Goal: Information Seeking & Learning: Check status

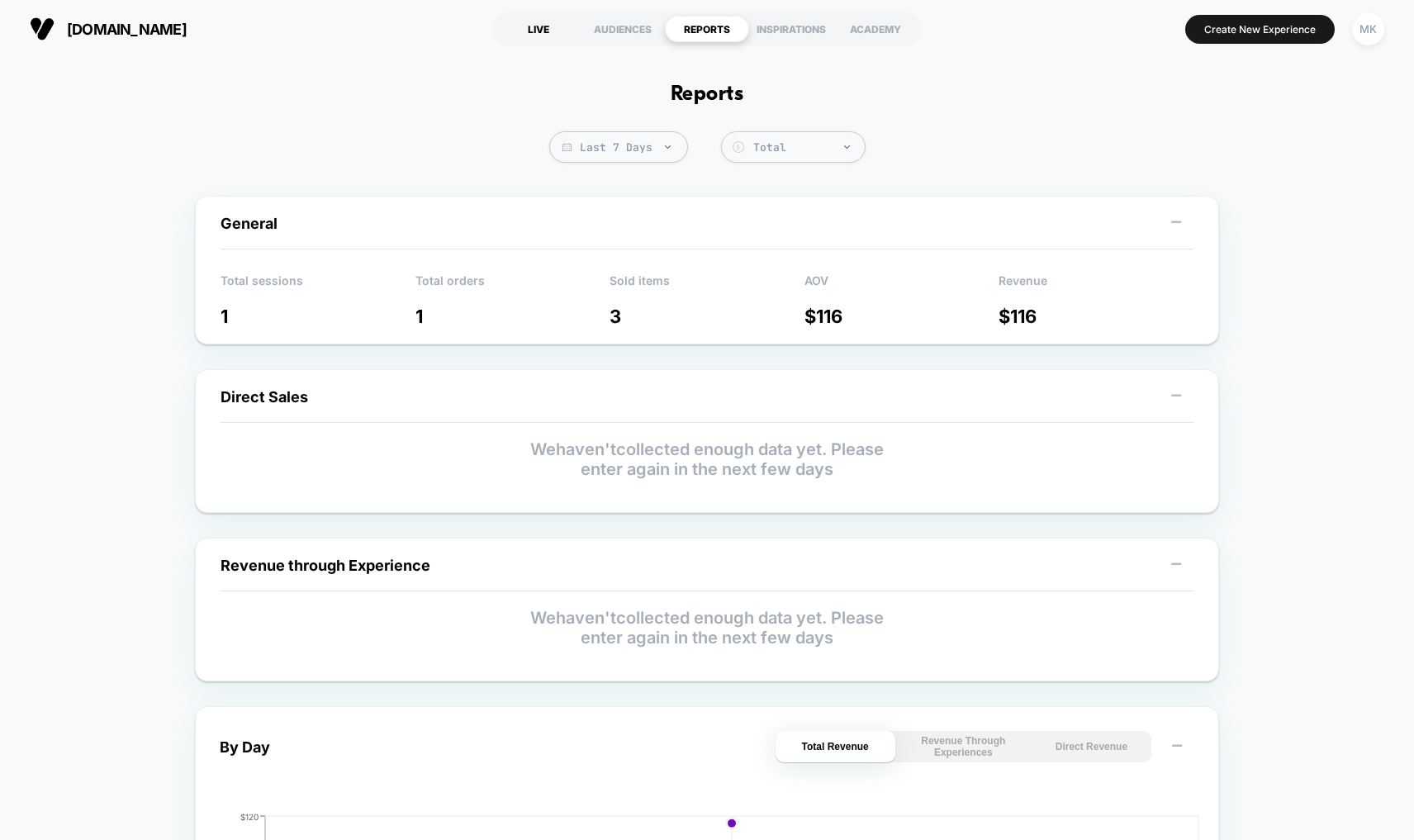
click at [545, 31] on div "LIVE" at bounding box center [539, 28] width 85 height 26
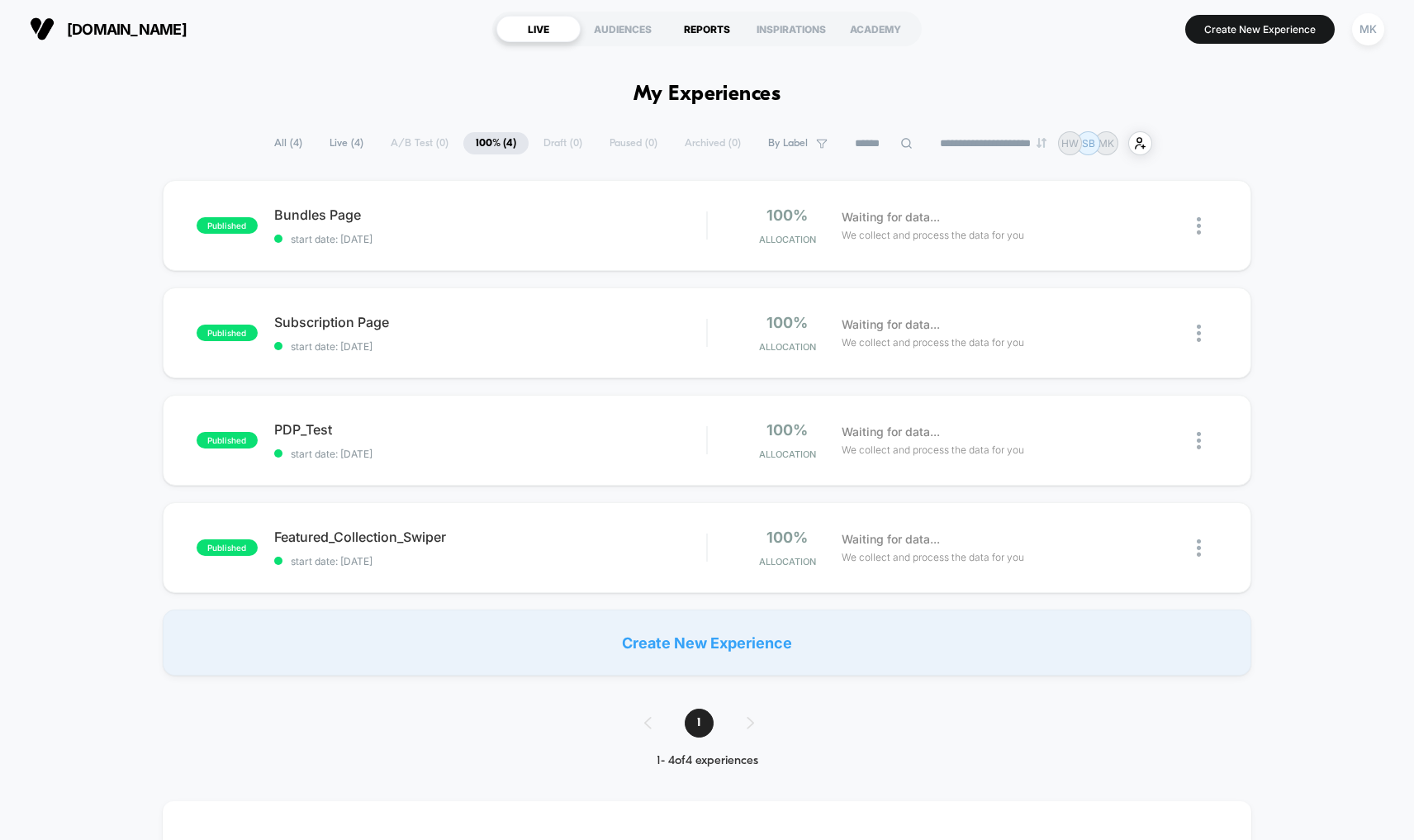
drag, startPoint x: 638, startPoint y: 31, endPoint x: 670, endPoint y: 31, distance: 32.0
click at [638, 31] on div "AUDIENCES" at bounding box center [623, 28] width 85 height 26
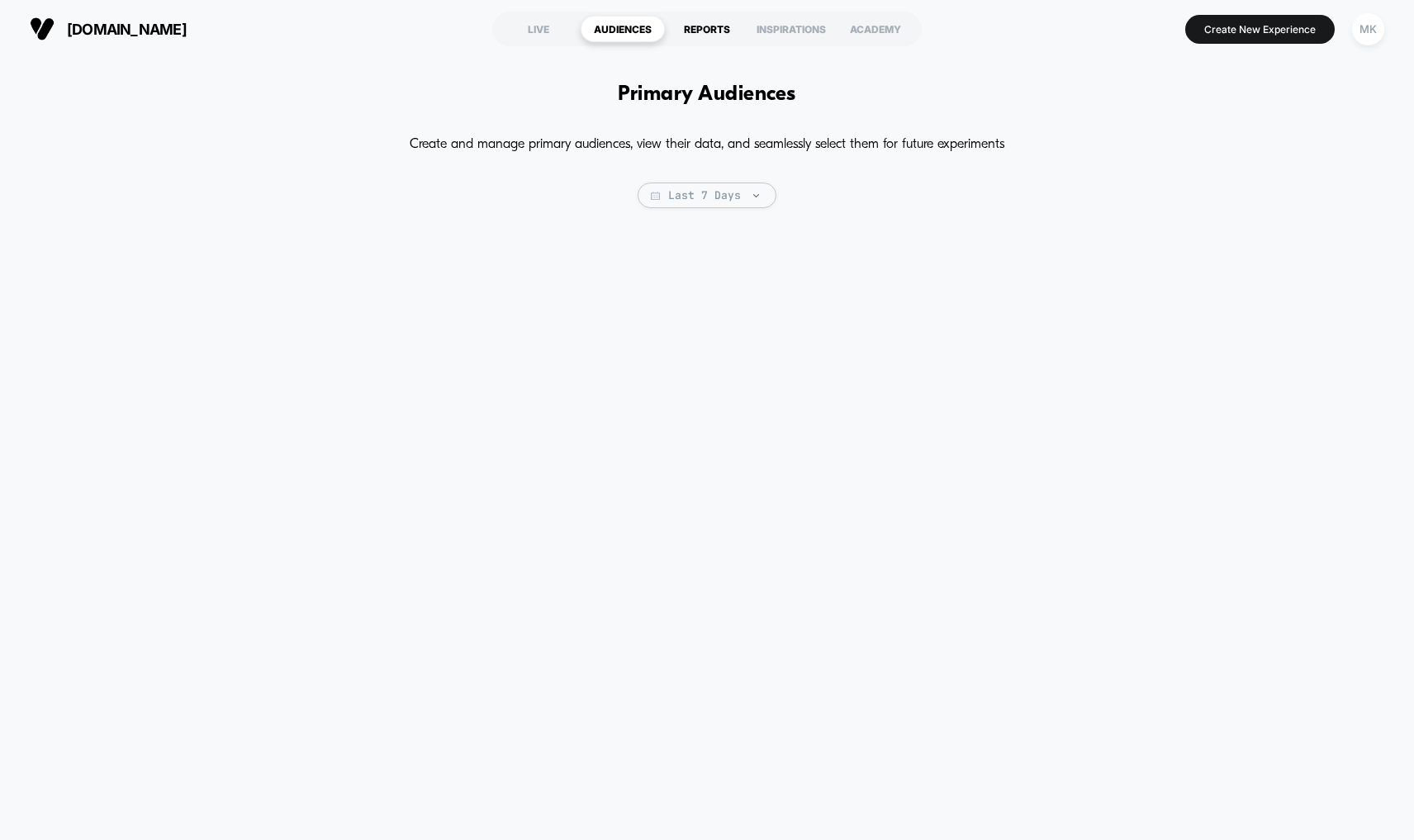
click at [701, 31] on div "REPORTS" at bounding box center [707, 28] width 85 height 26
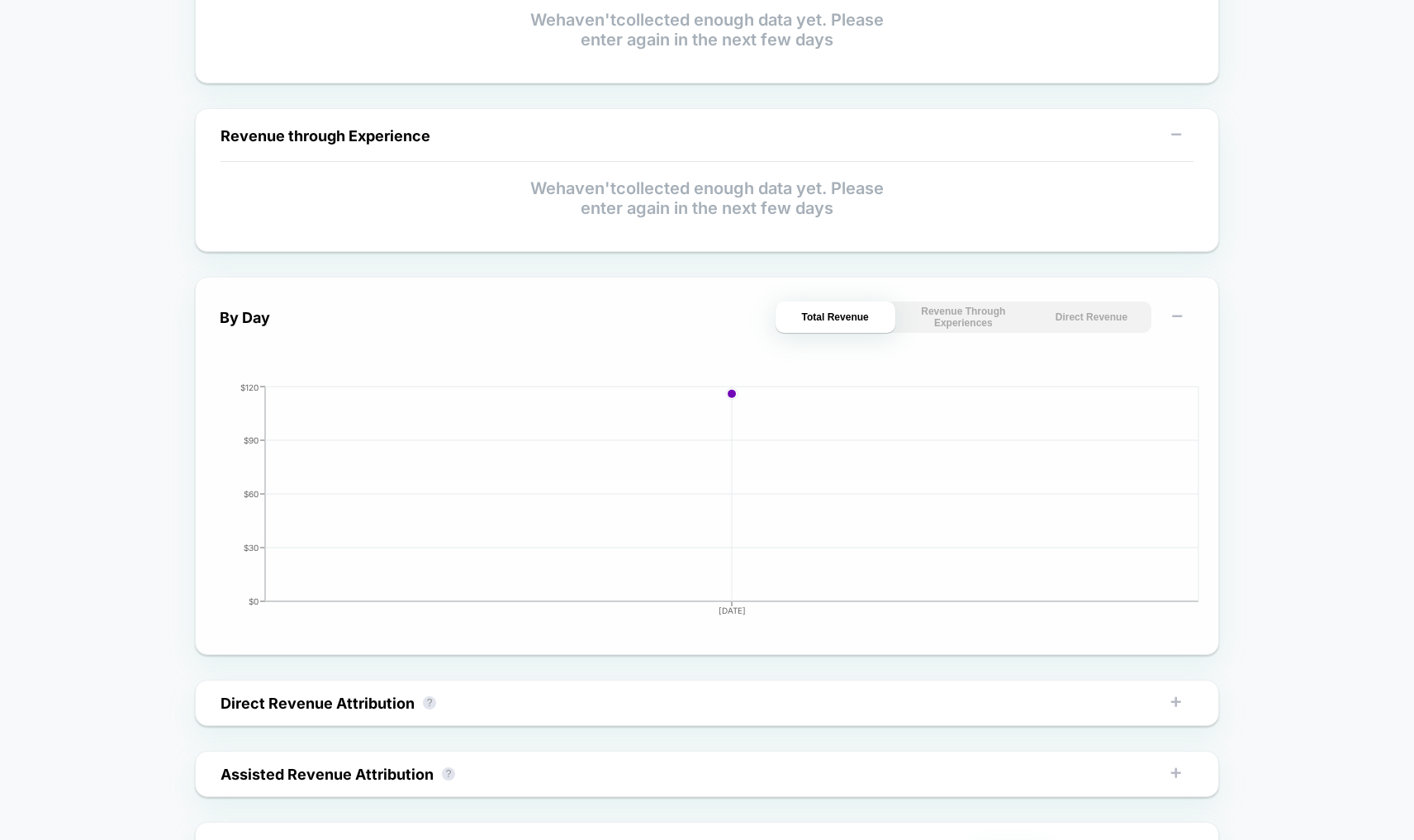
scroll to position [415, 0]
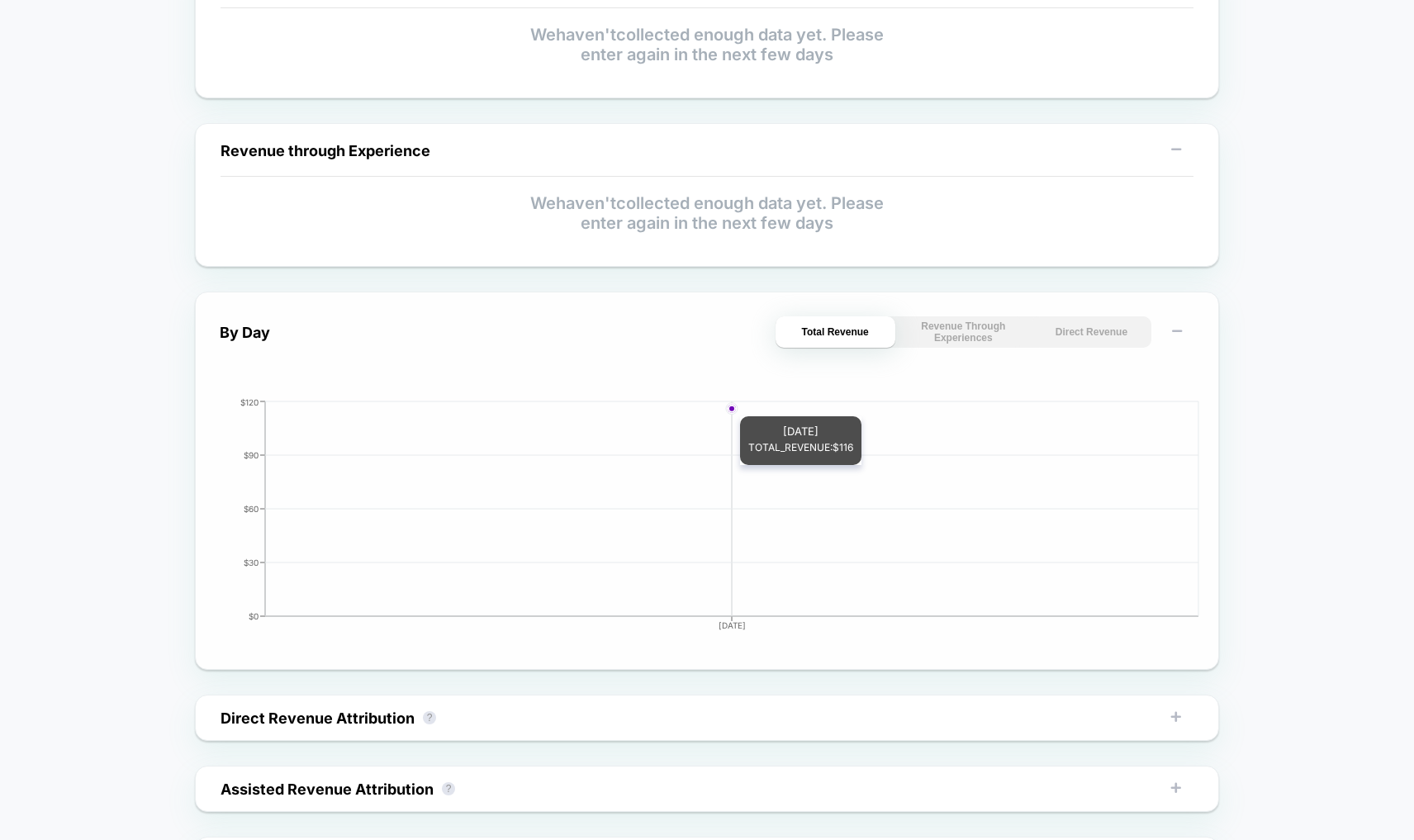
click at [733, 409] on circle at bounding box center [731, 408] width 6 height 6
click at [941, 334] on button "Revenue Through Experiences" at bounding box center [963, 332] width 120 height 31
drag, startPoint x: 1059, startPoint y: 337, endPoint x: 1007, endPoint y: 339, distance: 52.0
click at [1058, 337] on button "Direct Revenue" at bounding box center [1091, 332] width 120 height 31
click at [858, 339] on button "Total Revenue" at bounding box center [835, 332] width 120 height 31
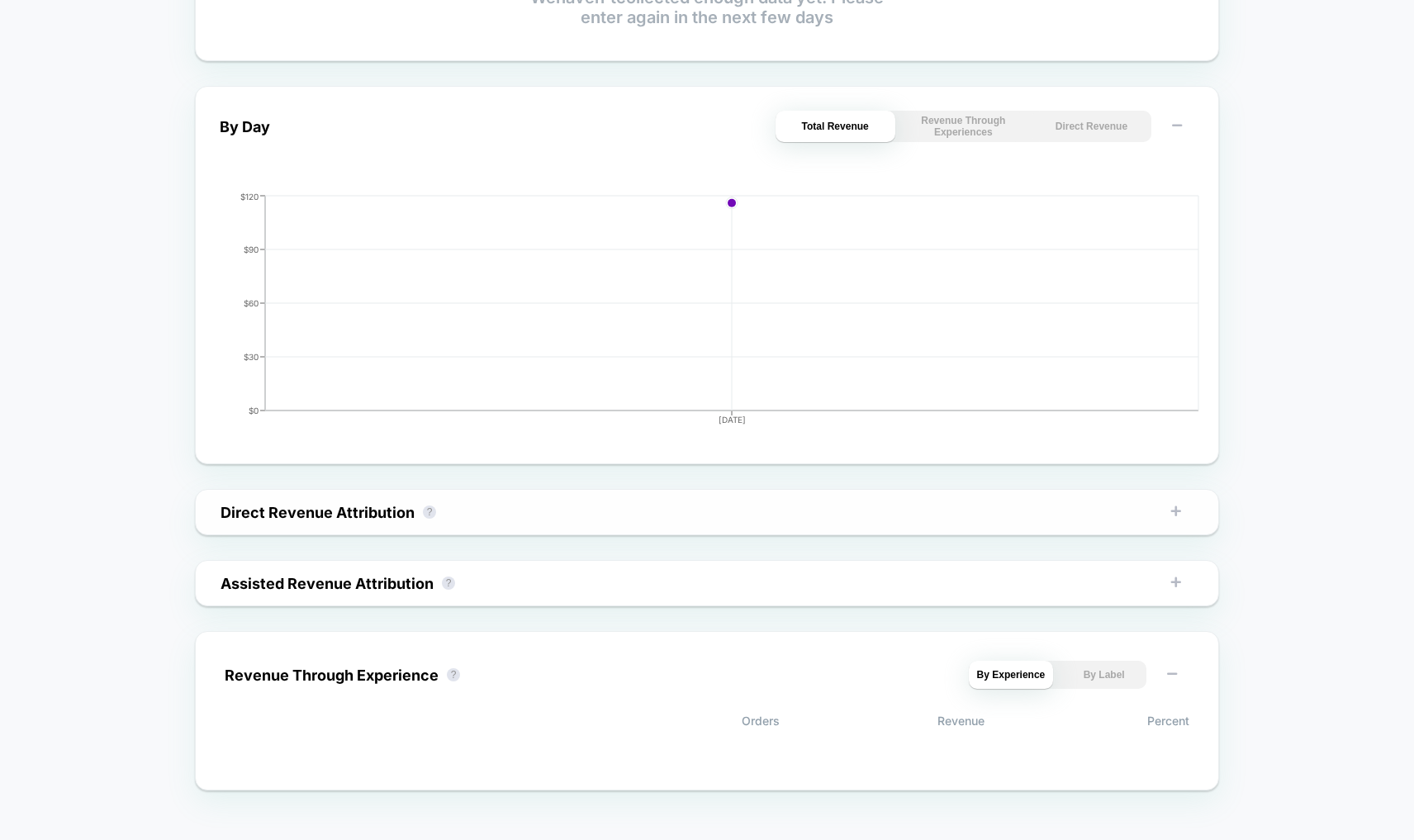
scroll to position [638, 0]
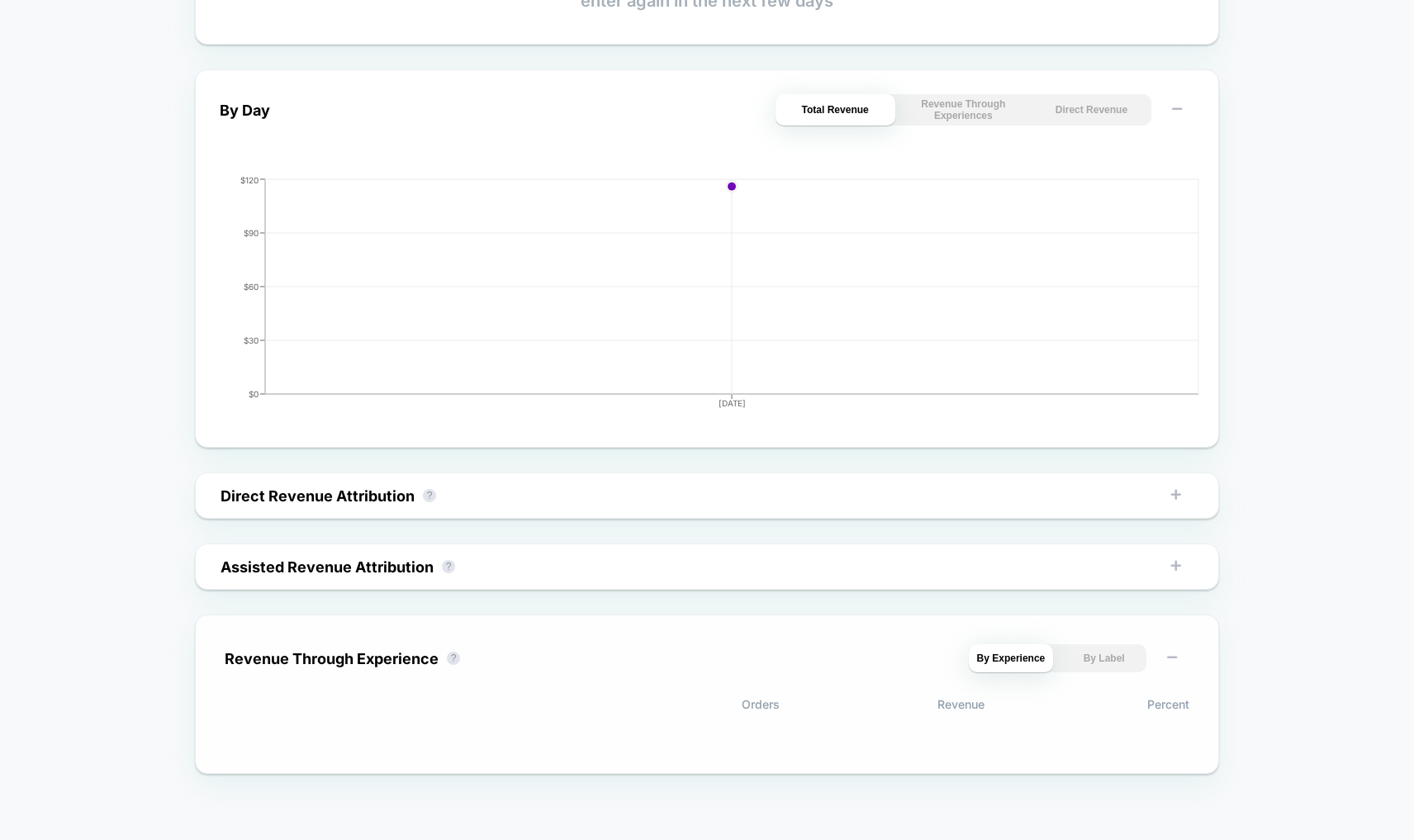
click at [1102, 657] on button "By Label" at bounding box center [1104, 657] width 85 height 28
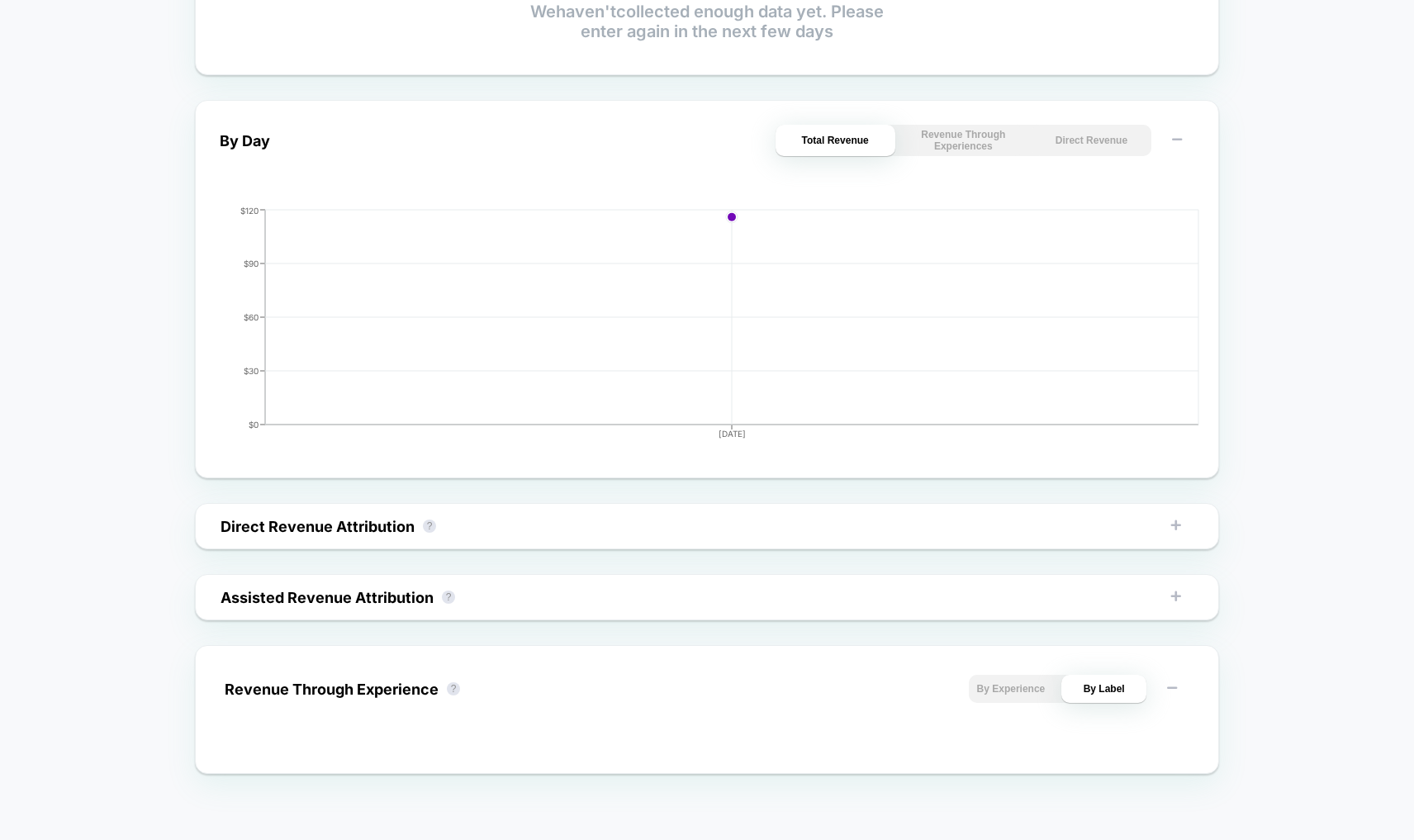
scroll to position [607, 0]
click at [996, 688] on button "By Experience" at bounding box center [1011, 688] width 85 height 28
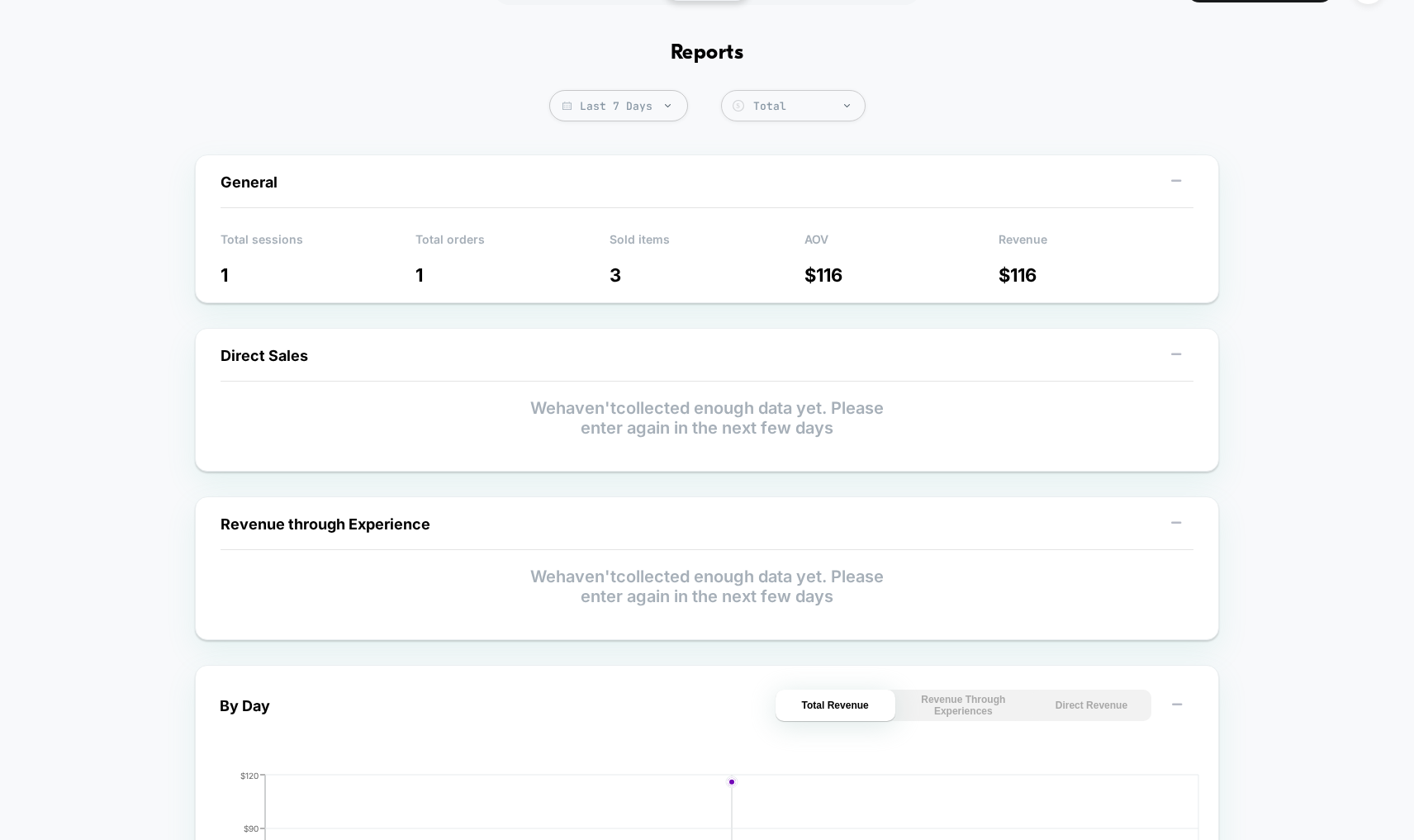
scroll to position [0, 0]
